Goal: Task Accomplishment & Management: Check status

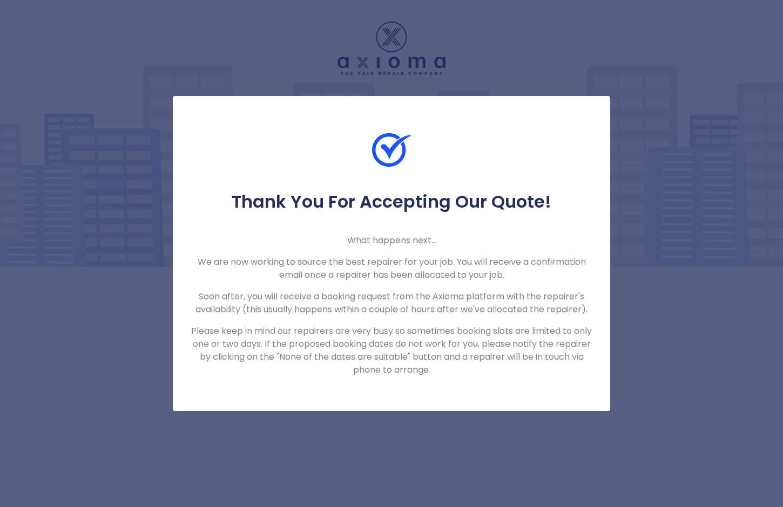
click at [629, 258] on div "Thank You For Accepting Our Quote! What happens next... We are now working to s…" at bounding box center [391, 253] width 783 height 507
